Goal: Task Accomplishment & Management: Manage account settings

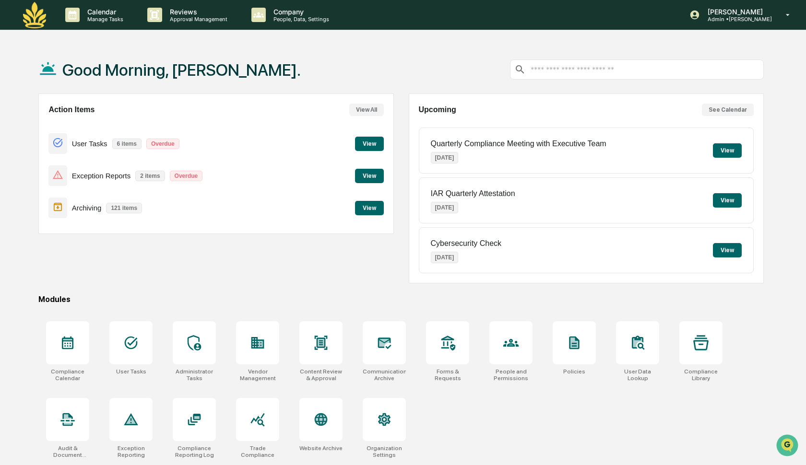
click at [376, 58] on div "Good Morning, [PERSON_NAME]." at bounding box center [400, 70] width 725 height 48
click at [737, 21] on p "Admin • Maia Wealth" at bounding box center [736, 19] width 72 height 7
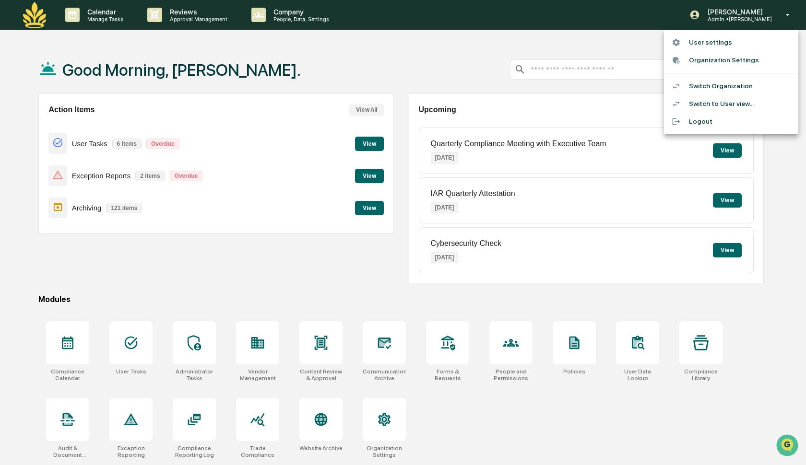
click at [246, 224] on div at bounding box center [403, 232] width 806 height 465
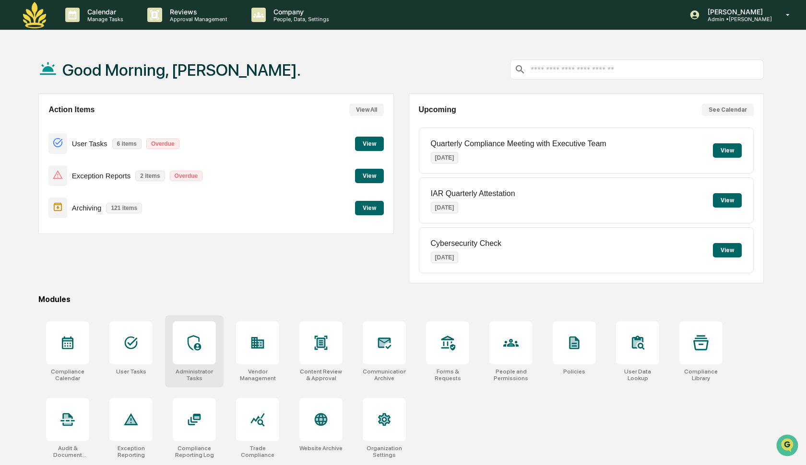
click at [193, 346] on icon at bounding box center [194, 342] width 15 height 15
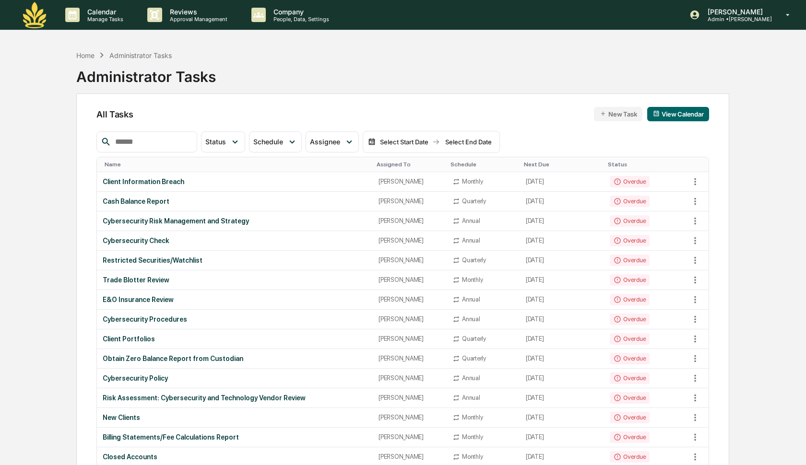
drag, startPoint x: 164, startPoint y: 141, endPoint x: 141, endPoint y: 147, distance: 23.8
click at [164, 141] on input "text" at bounding box center [152, 142] width 82 height 12
click at [141, 147] on input "text" at bounding box center [152, 142] width 82 height 12
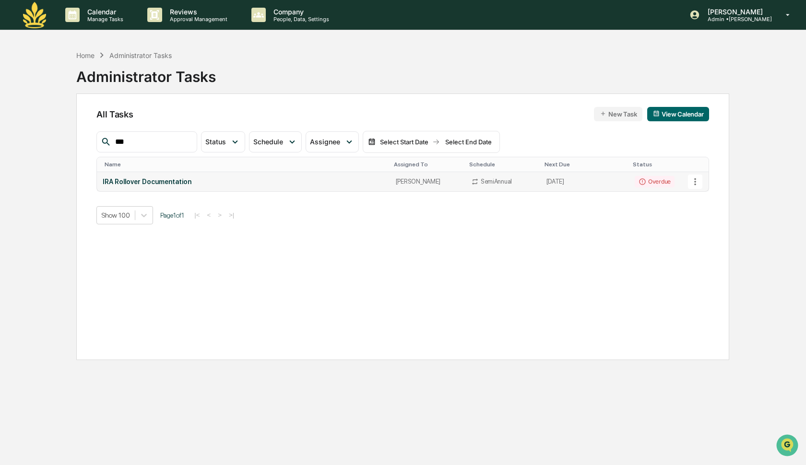
type input "***"
click at [695, 181] on icon at bounding box center [695, 181] width 2 height 7
click at [705, 235] on li "Delete Task" at bounding box center [727, 234] width 77 height 18
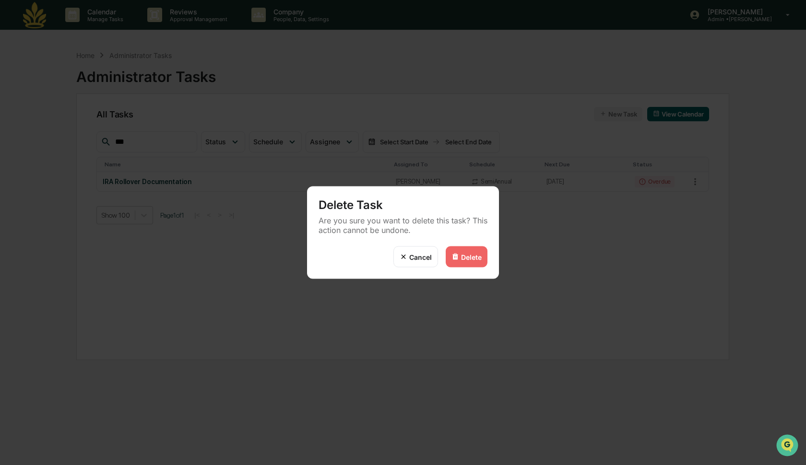
click at [478, 254] on div "Delete" at bounding box center [471, 257] width 21 height 8
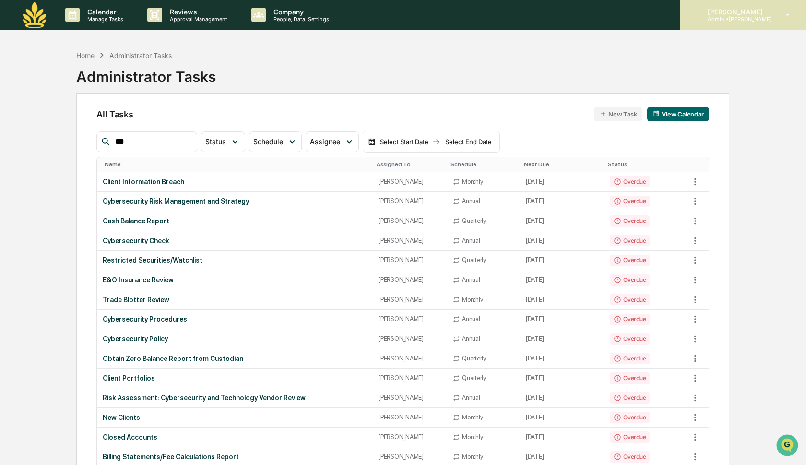
click at [748, 16] on p "Admin • Maia Wealth" at bounding box center [736, 19] width 72 height 7
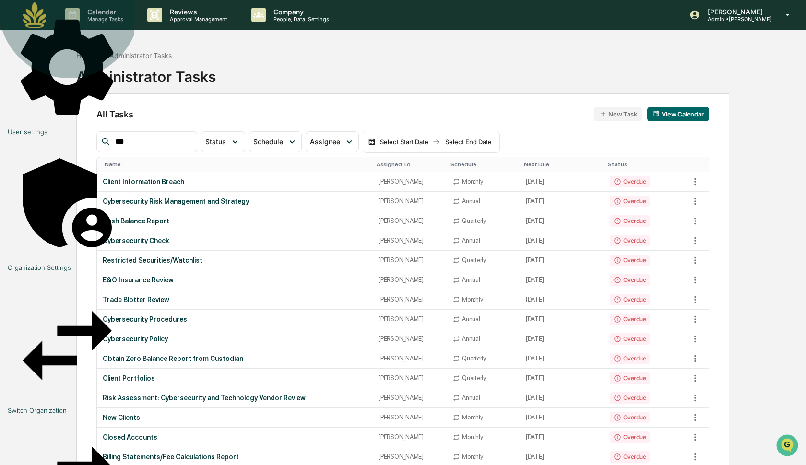
click at [134, 282] on li "Switch Organization" at bounding box center [67, 350] width 134 height 136
